Goal: Task Accomplishment & Management: Complete application form

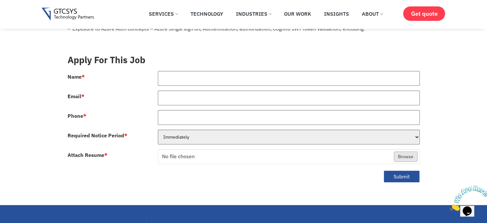
scroll to position [267, 0]
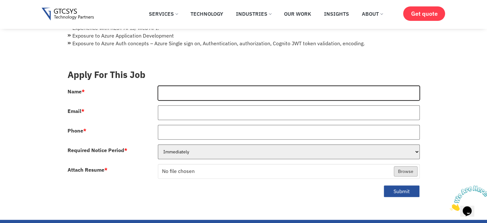
click at [206, 88] on input "Name *" at bounding box center [289, 92] width 262 height 15
type input "[PERSON_NAME]"
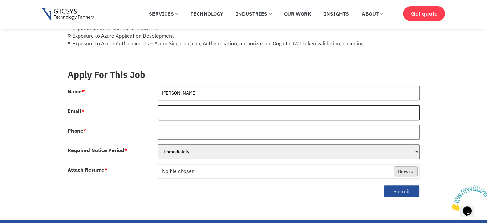
type input "[EMAIL_ADDRESS][DOMAIN_NAME]"
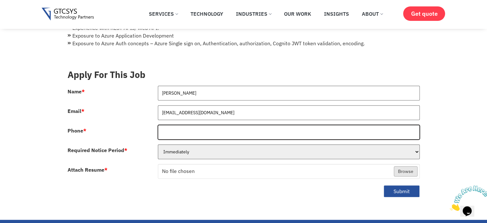
type input "09619736114"
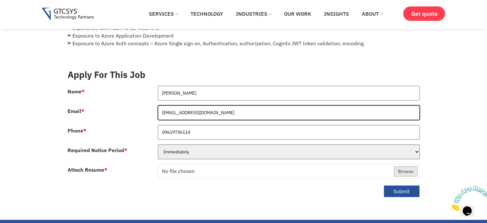
drag, startPoint x: 234, startPoint y: 112, endPoint x: 150, endPoint y: 113, distance: 84.2
click at [150, 113] on div "Name * [PERSON_NAME] Email * [EMAIL_ADDRESS][DOMAIN_NAME] Phone * 09619736114 R…" at bounding box center [244, 144] width 362 height 118
type input "[EMAIL_ADDRESS][DOMAIN_NAME]"
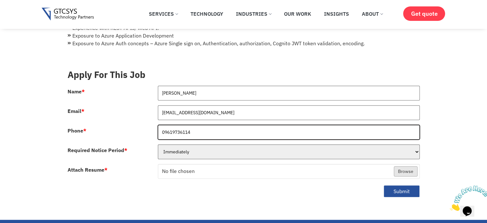
drag, startPoint x: 198, startPoint y: 134, endPoint x: 154, endPoint y: 128, distance: 44.8
click at [154, 128] on div "09619736114" at bounding box center [288, 135] width 271 height 20
drag, startPoint x: 164, startPoint y: 130, endPoint x: 160, endPoint y: 129, distance: 4.2
click at [160, 129] on input "08291753187" at bounding box center [289, 132] width 262 height 15
type input "8291753187"
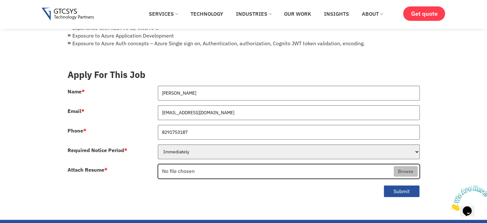
click at [271, 173] on input "Attach Resume *" at bounding box center [288, 171] width 261 height 15
type input "C:\fakepath\ManojSoma_SeniorDotNetAngularDeveloper.pdf"
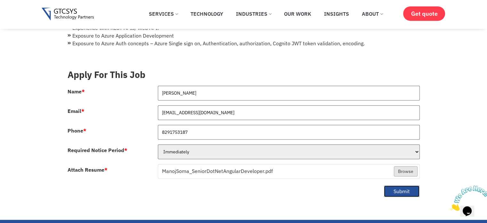
click at [409, 191] on button "Submit" at bounding box center [402, 191] width 36 height 12
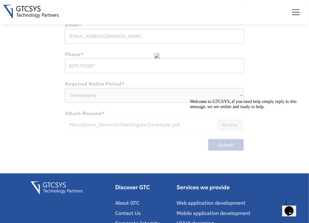
scroll to position [427, 0]
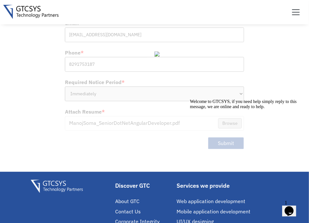
click at [190, 99] on icon "Chat attention grabber" at bounding box center [190, 99] width 0 height 0
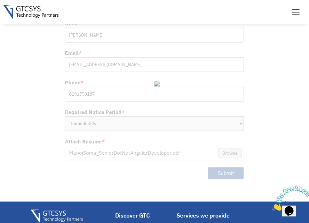
scroll to position [320, 0]
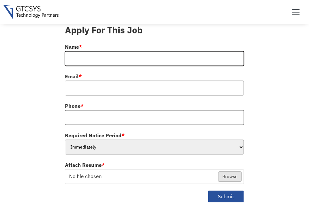
type input "[PERSON_NAME]"
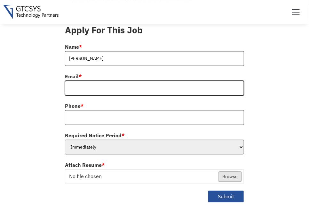
type input "[EMAIL_ADDRESS][DOMAIN_NAME]"
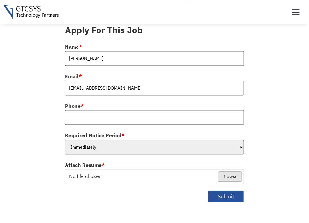
type input "09619736114"
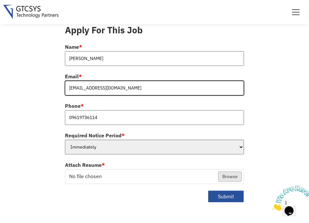
drag, startPoint x: 148, startPoint y: 86, endPoint x: 70, endPoint y: 83, distance: 77.9
click at [70, 83] on input "[EMAIL_ADDRESS][DOMAIN_NAME]" at bounding box center [154, 88] width 179 height 15
type input "[EMAIL_ADDRESS][DOMAIN_NAME]"
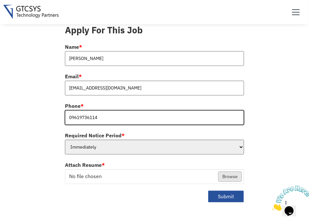
drag, startPoint x: 109, startPoint y: 121, endPoint x: 63, endPoint y: 114, distance: 46.3
click at [63, 114] on div "09619736114" at bounding box center [154, 120] width 189 height 20
drag, startPoint x: 68, startPoint y: 117, endPoint x: 64, endPoint y: 116, distance: 3.9
click at [64, 116] on div "08291753187" at bounding box center [154, 120] width 189 height 20
type input "8291753187"
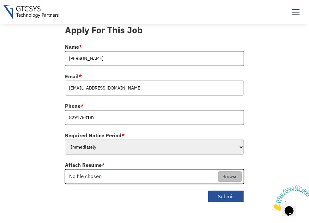
click at [224, 177] on input "Attach Resume *" at bounding box center [154, 176] width 179 height 15
type input "C:\fakepath\ManojSoma_SeniorDotNetAngularDeveloper.pdf"
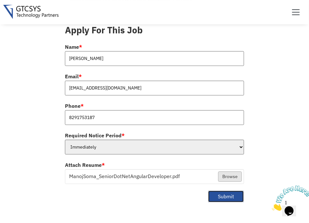
click at [232, 193] on button "Submit" at bounding box center [226, 196] width 36 height 12
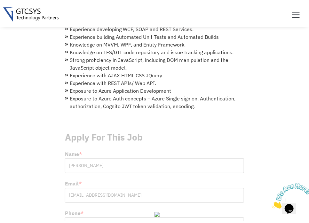
scroll to position [373, 0]
